Goal: Task Accomplishment & Management: Use online tool/utility

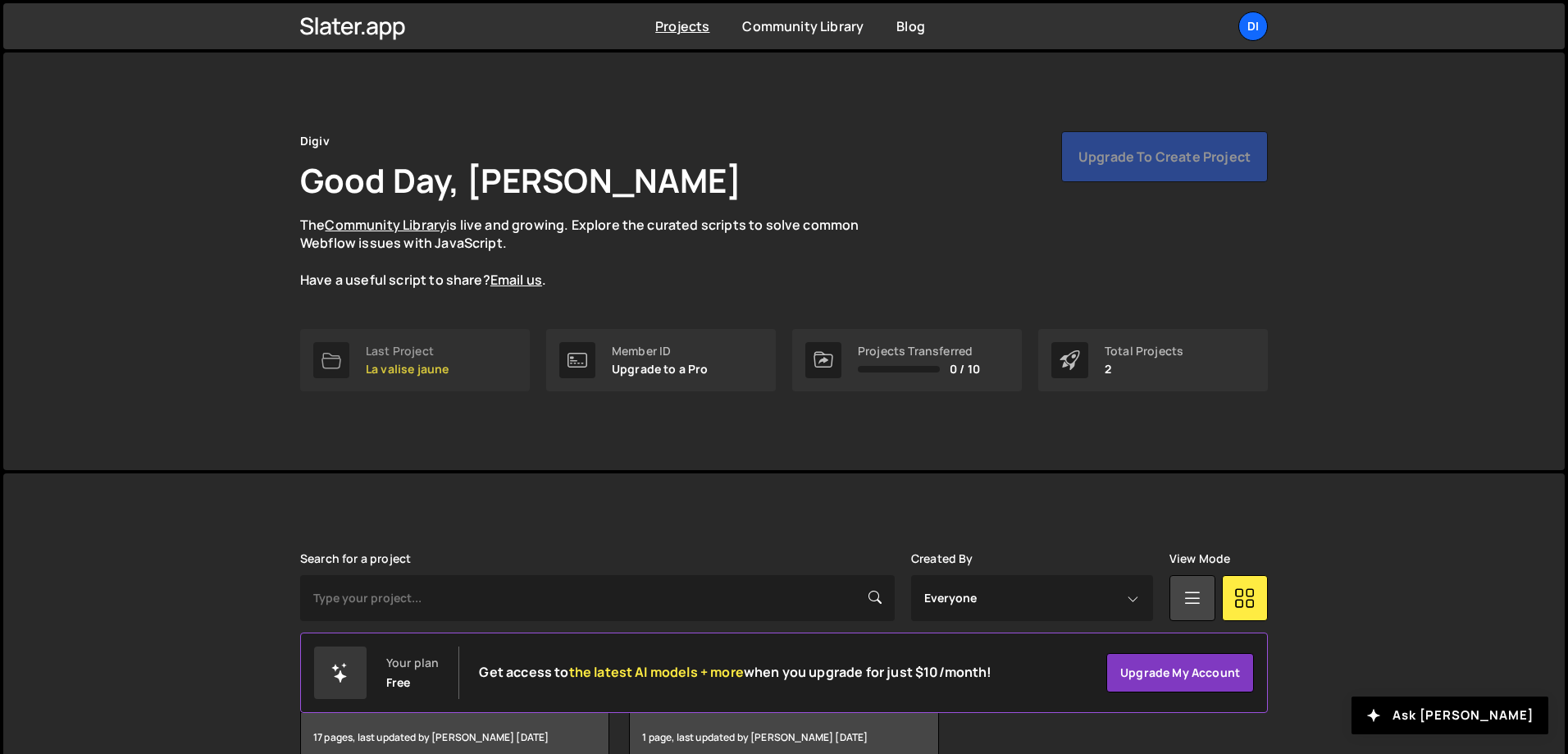
click at [432, 367] on p "La valise jaune" at bounding box center [406, 369] width 83 height 13
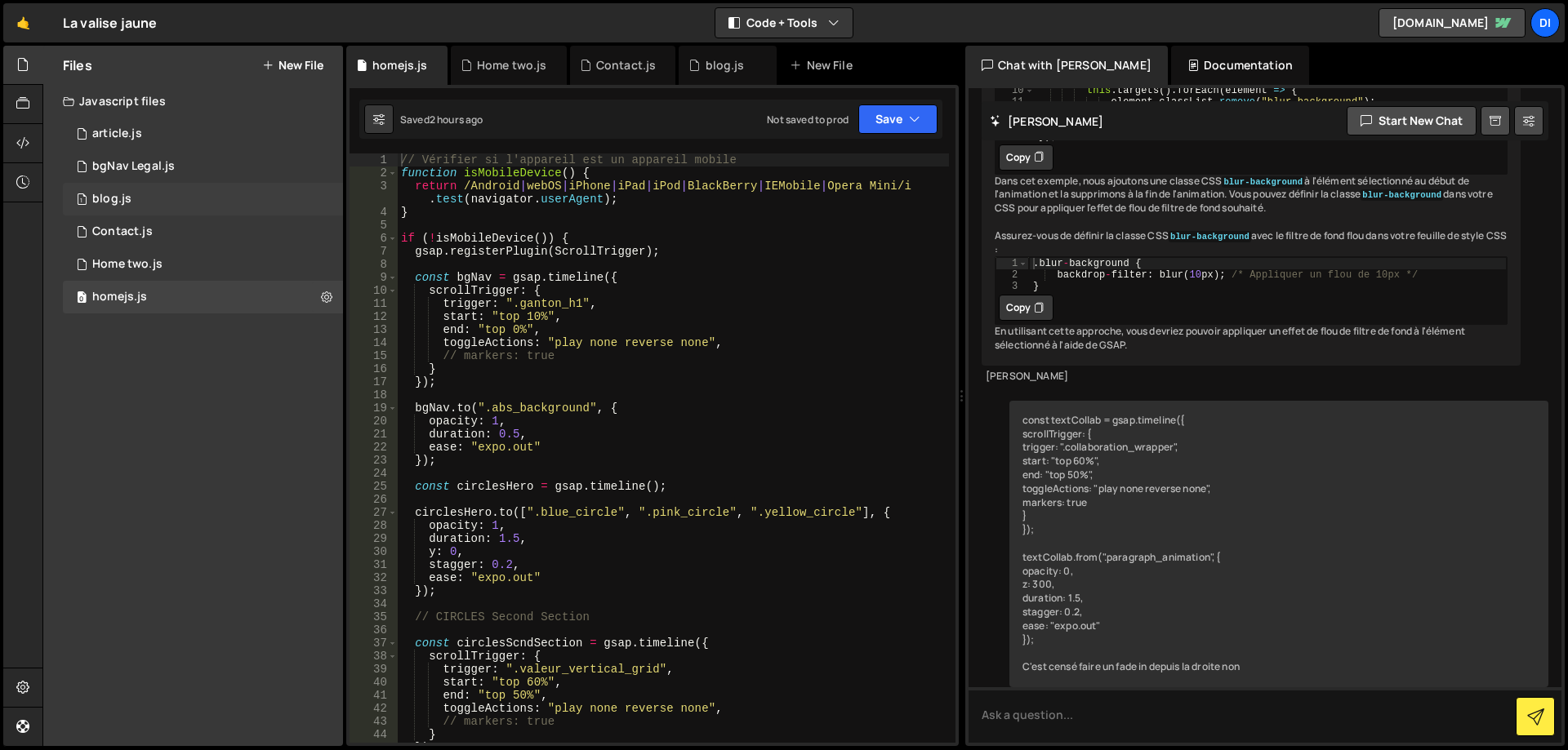
click at [213, 204] on div "1 blog.js 0" at bounding box center [203, 199] width 280 height 33
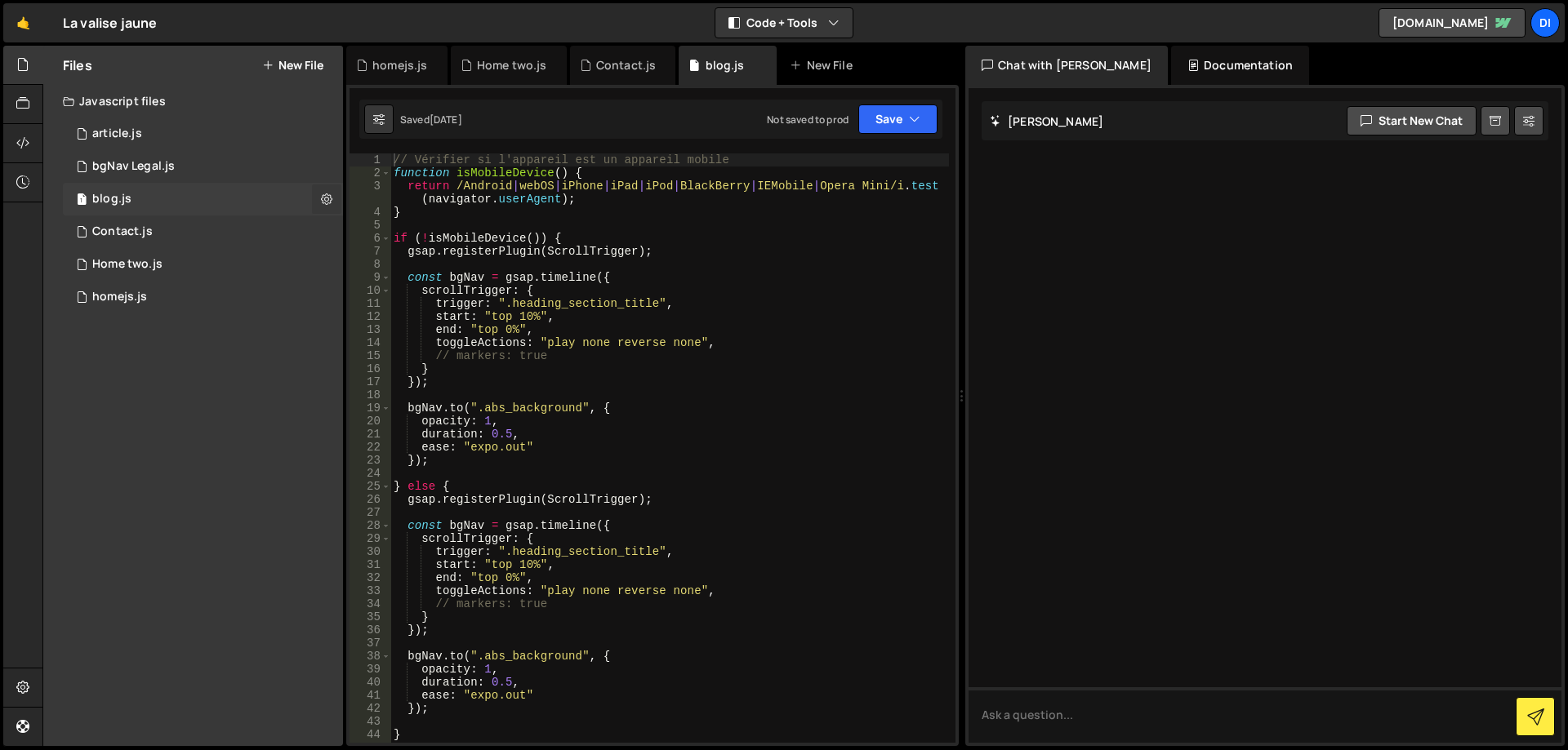
click at [332, 199] on icon at bounding box center [327, 199] width 11 height 16
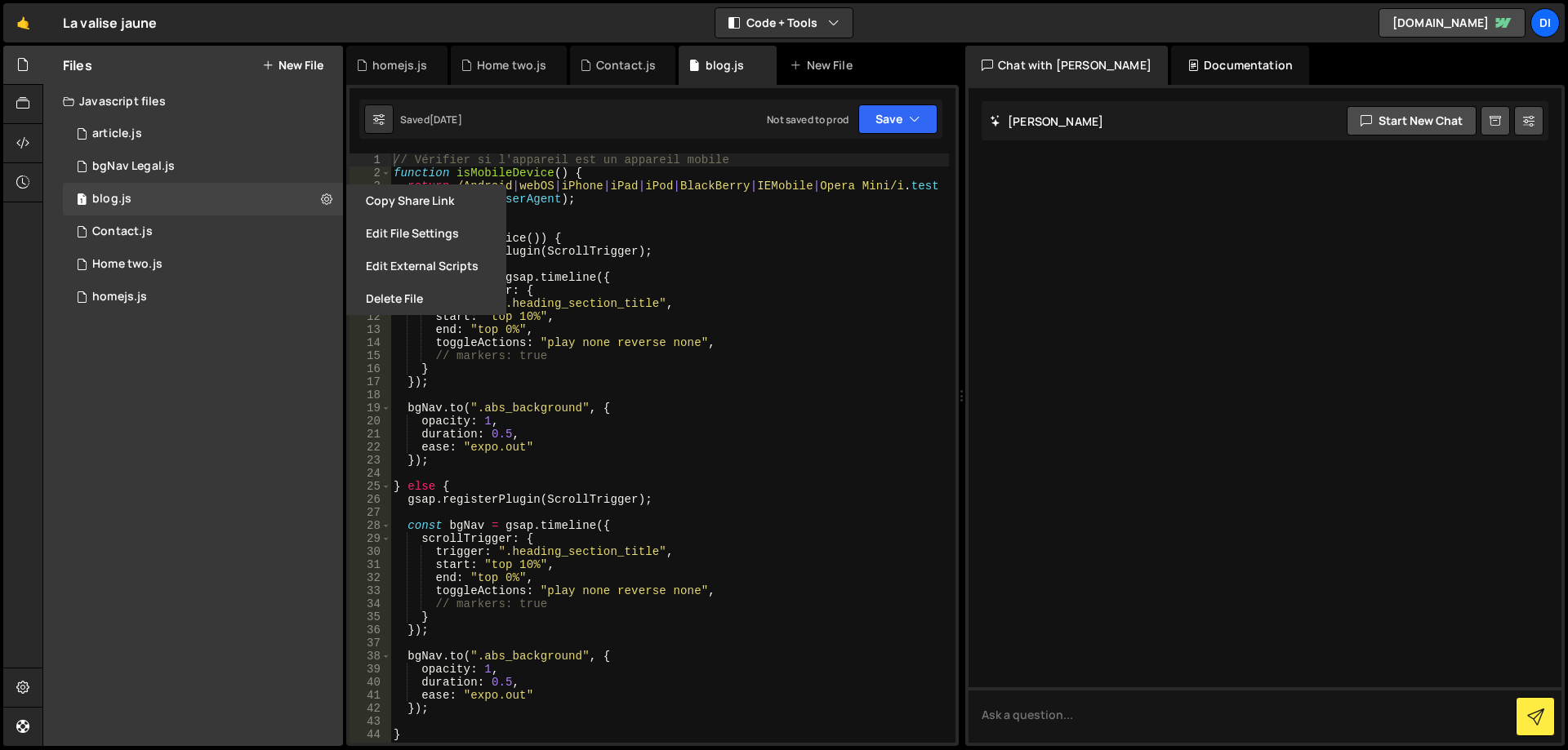
click at [443, 233] on button "Edit File Settings" at bounding box center [427, 234] width 160 height 33
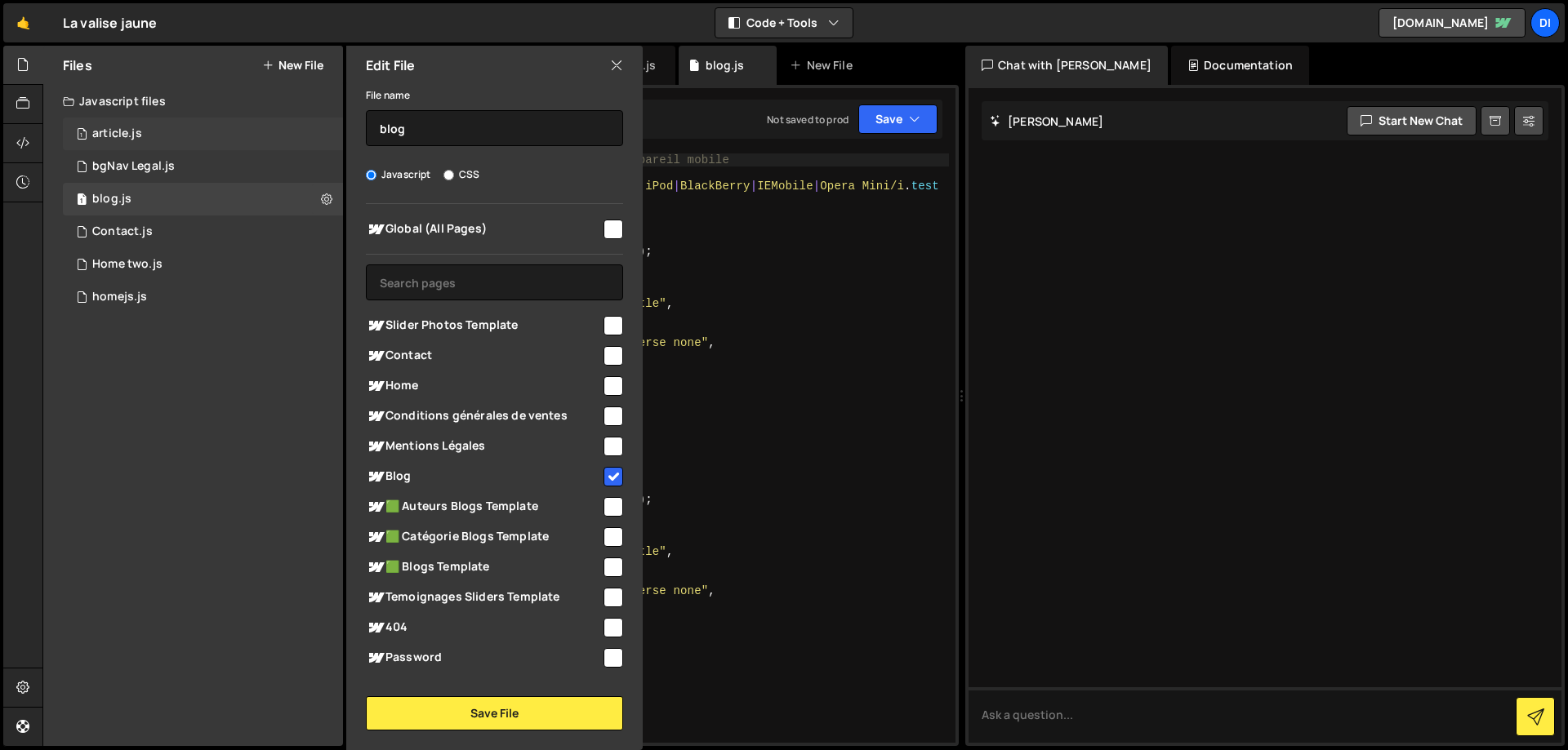
click at [316, 137] on div "1 article.js 0" at bounding box center [203, 134] width 280 height 33
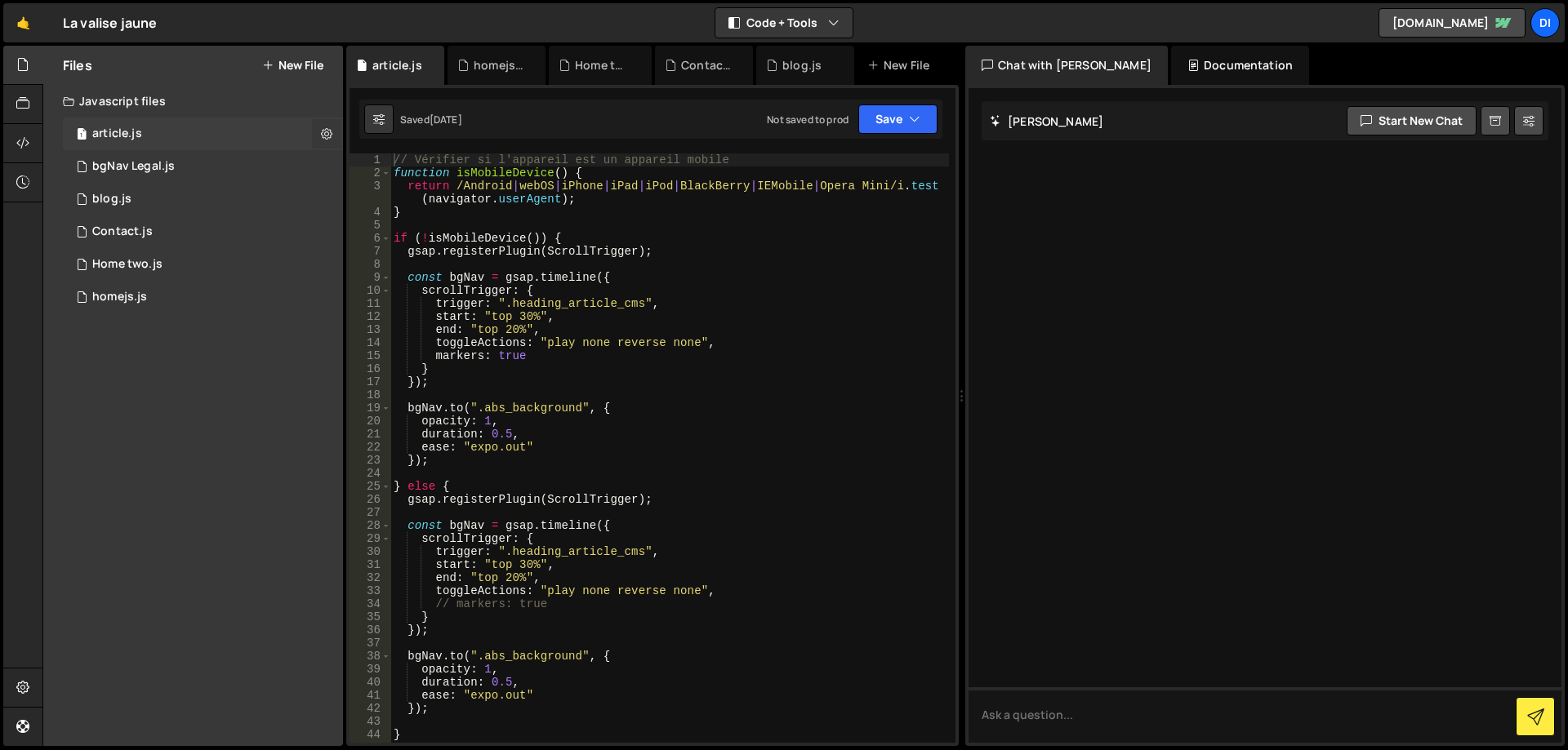
click at [323, 134] on icon at bounding box center [327, 133] width 11 height 16
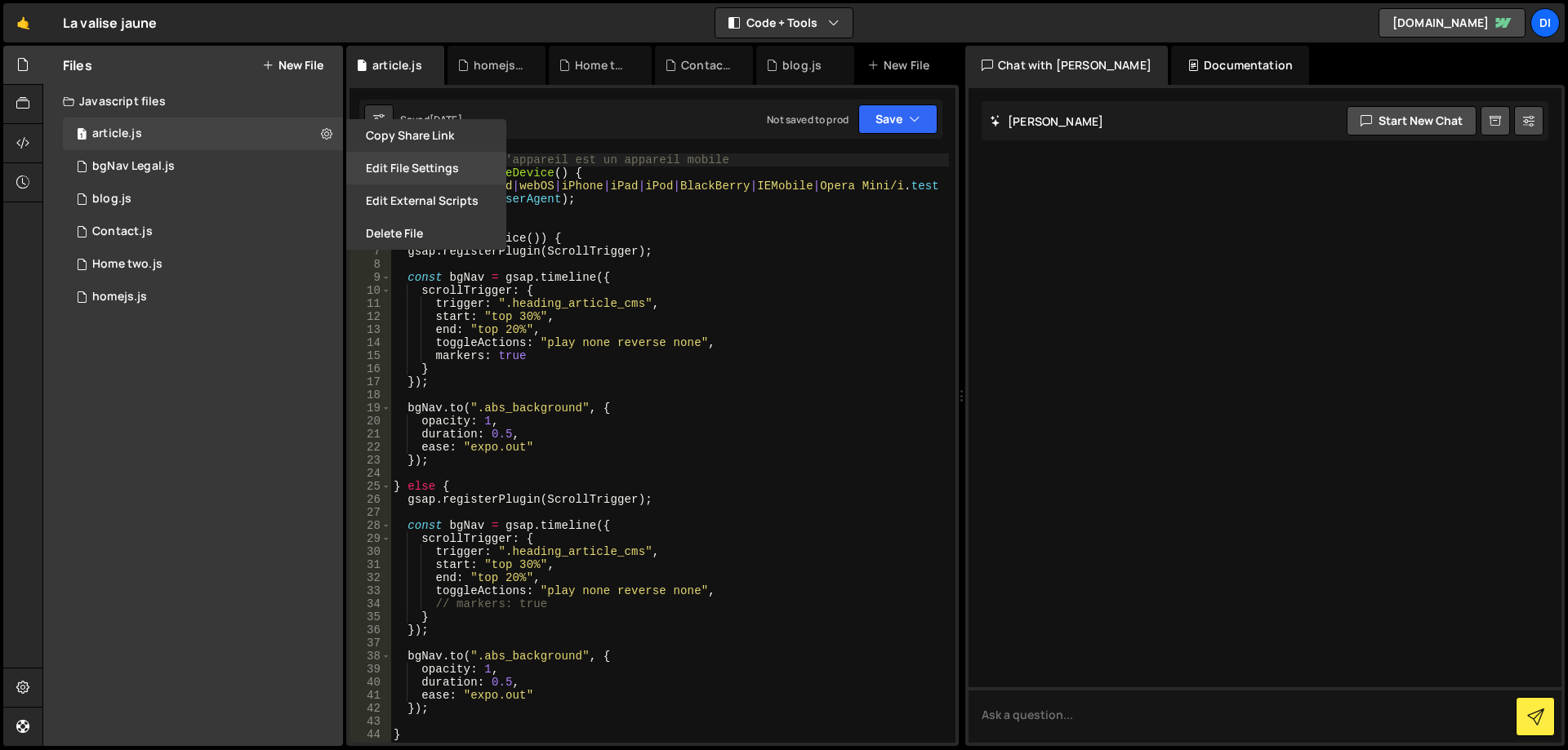
click at [402, 159] on button "Edit File Settings" at bounding box center [427, 168] width 160 height 33
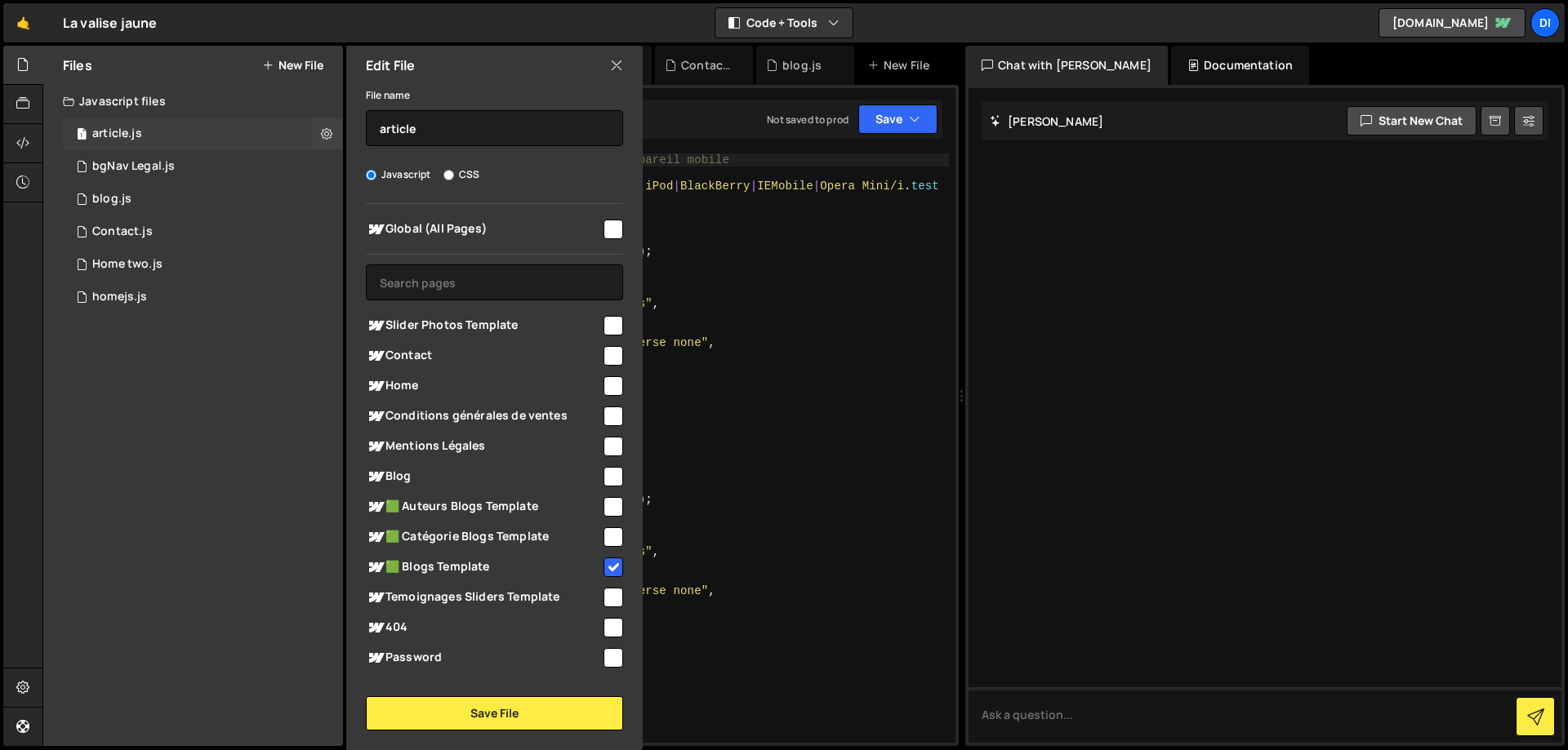
click at [236, 143] on div "1 article.js 0" at bounding box center [203, 134] width 280 height 33
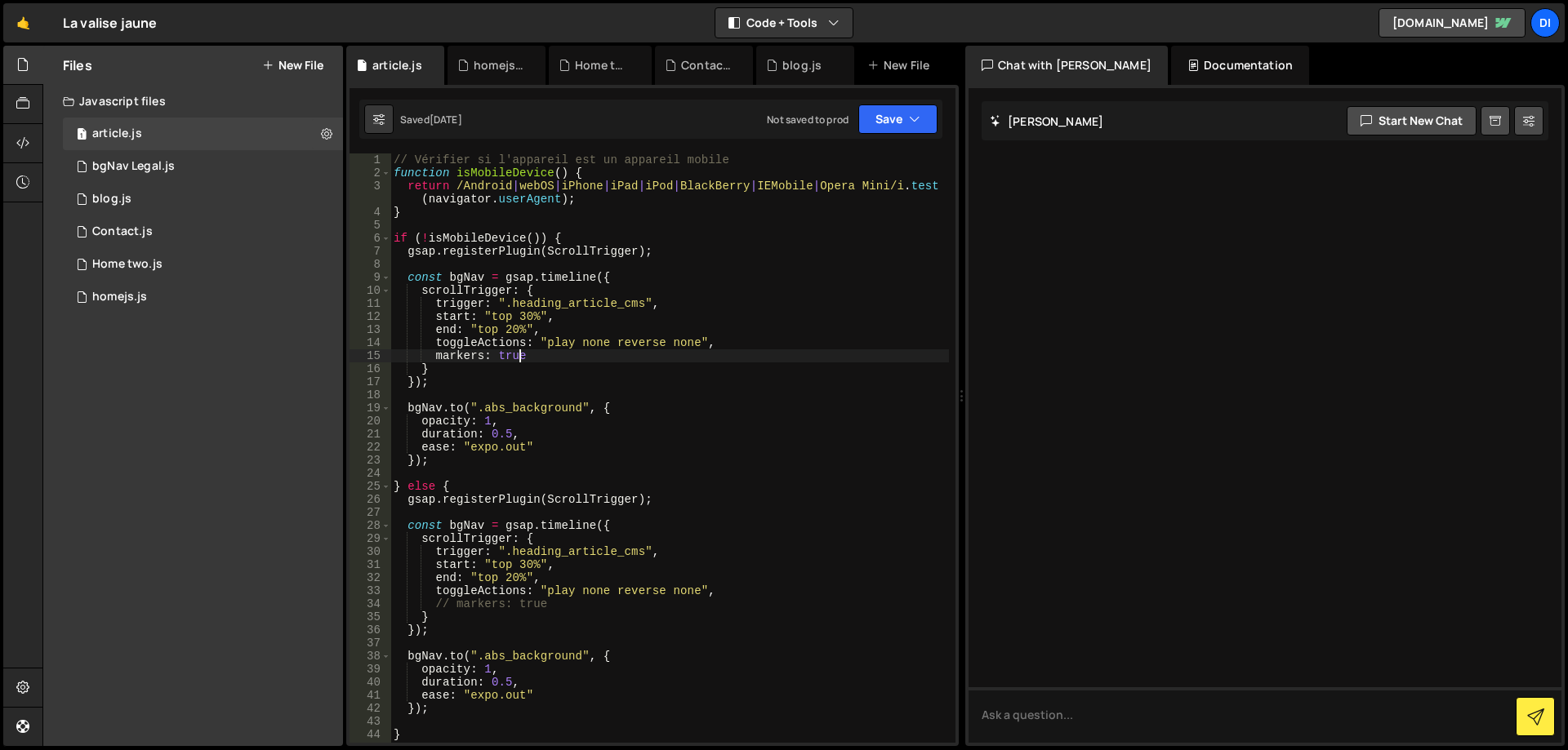
click at [520, 354] on div "// Vérifier si l'appareil est un appareil mobile function isMobileDevice ( ) { …" at bounding box center [669, 461] width 558 height 615
click at [562, 358] on div "// Vérifier si l'appareil est un appareil mobile function isMobileDevice ( ) { …" at bounding box center [669, 461] width 558 height 615
type textarea "// markers: true"
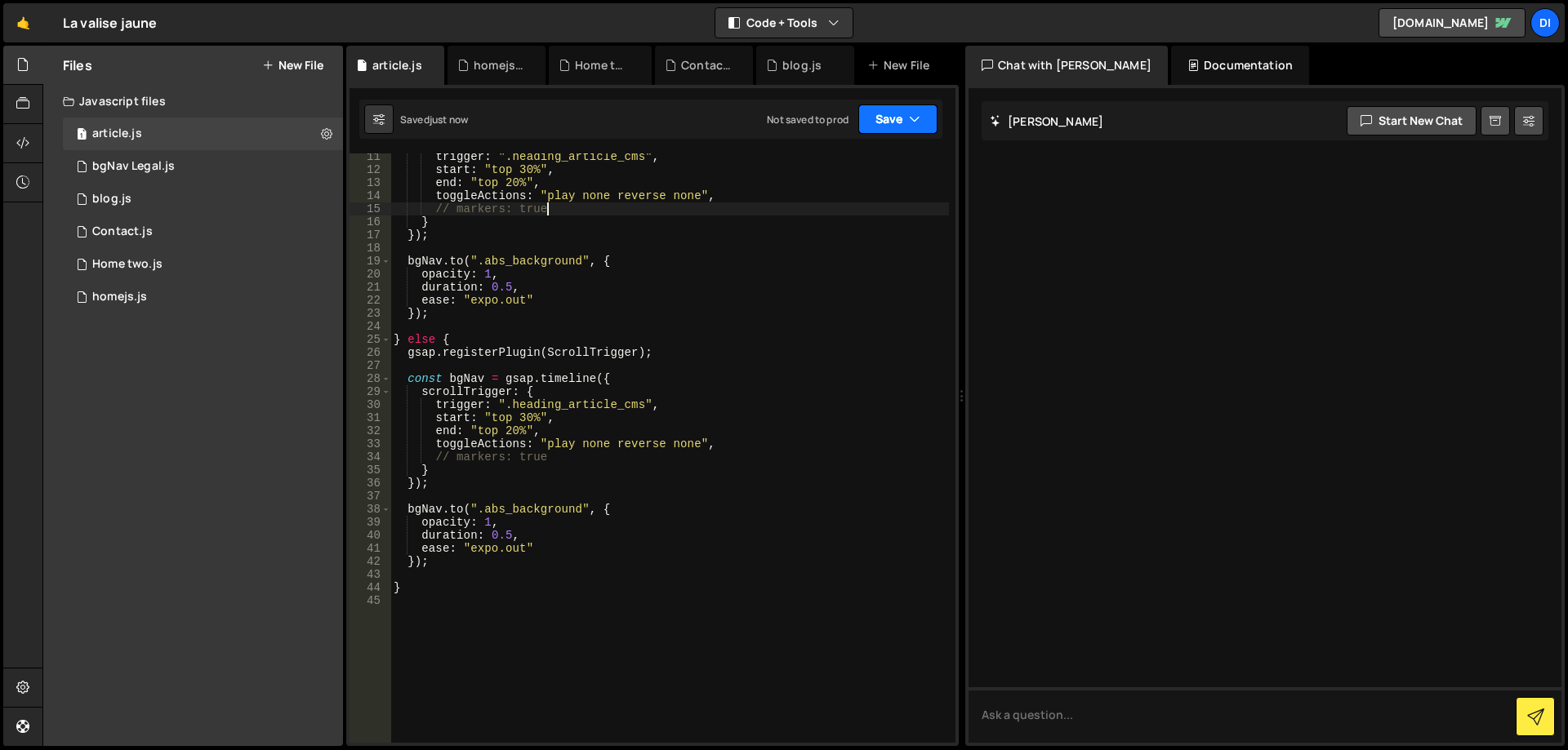
click at [910, 118] on icon "button" at bounding box center [915, 119] width 11 height 16
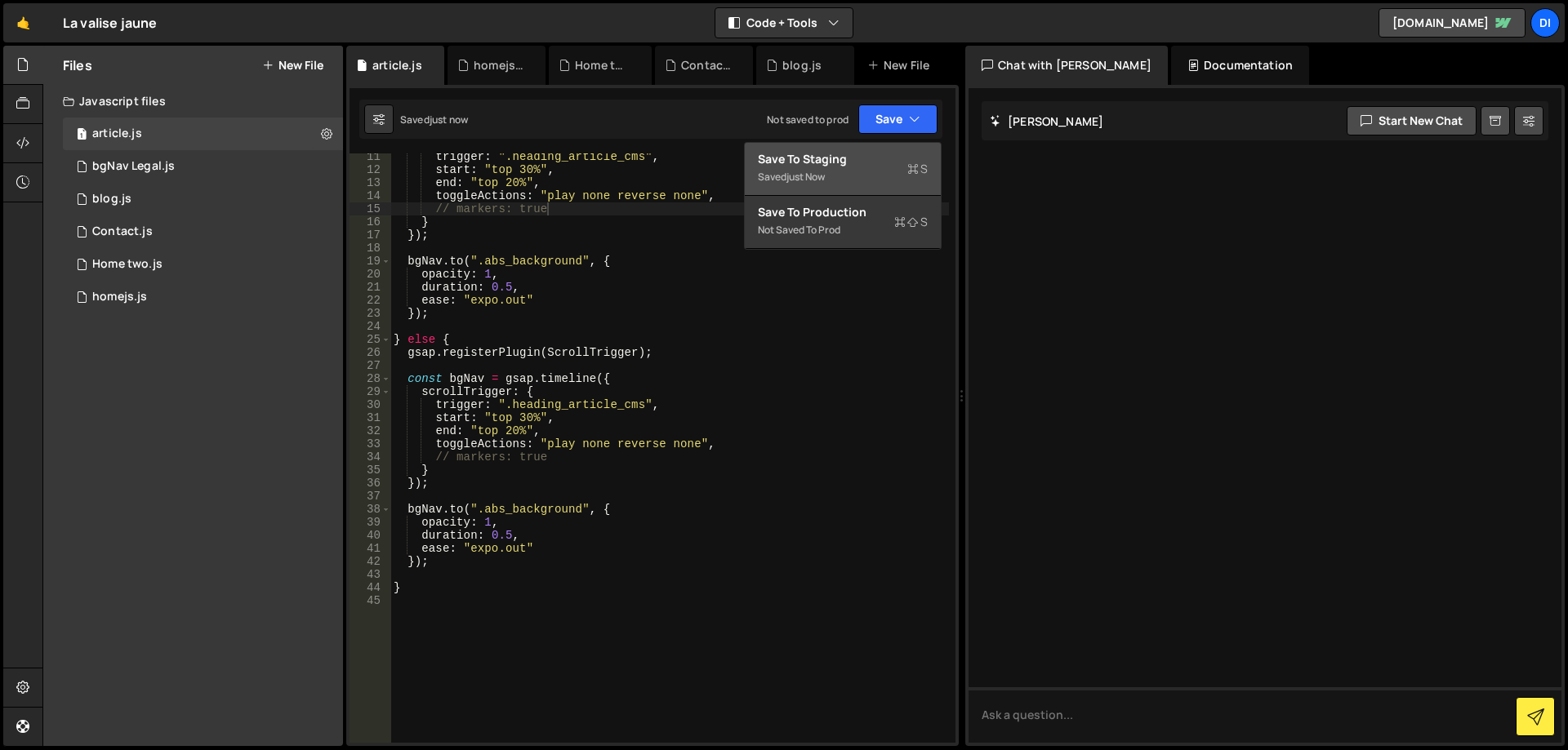
click at [862, 180] on div "Saved just now" at bounding box center [843, 177] width 170 height 20
